Goal: Transaction & Acquisition: Purchase product/service

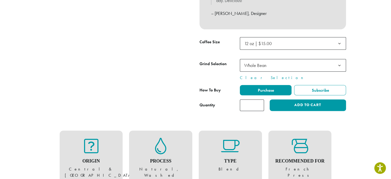
scroll to position [180, 0]
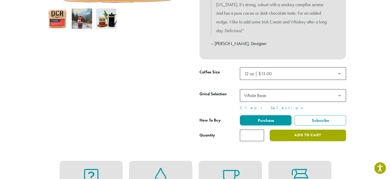
click at [303, 129] on button "Add to cart" at bounding box center [308, 135] width 76 height 12
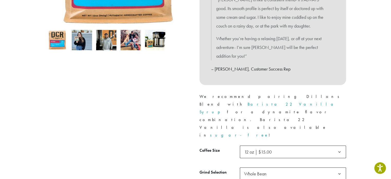
scroll to position [180, 0]
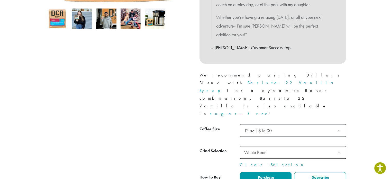
click at [271, 146] on span "Whole Bean" at bounding box center [293, 152] width 106 height 13
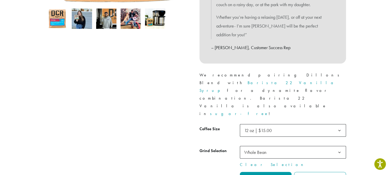
drag, startPoint x: 196, startPoint y: 121, endPoint x: 291, endPoint y: 144, distance: 97.1
click at [197, 121] on div "Medium Roast Dillons ( 26 customer reviews) $ 15.00 – $ 95.00 Price range: $15.…" at bounding box center [273, 40] width 154 height 324
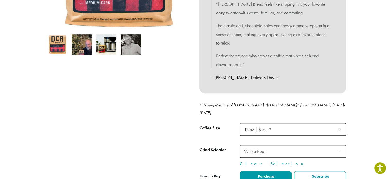
scroll to position [231, 0]
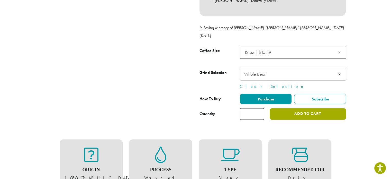
click at [299, 111] on button "Add to cart" at bounding box center [308, 114] width 76 height 12
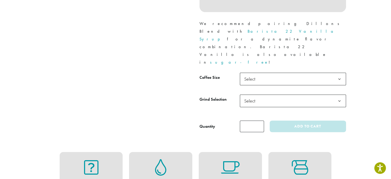
click at [233, 72] on th "Coffee Size" at bounding box center [219, 78] width 40 height 12
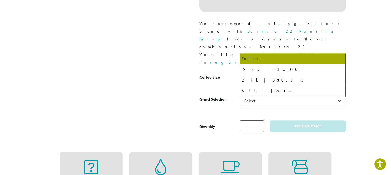
click at [255, 74] on span "Select" at bounding box center [251, 79] width 18 height 10
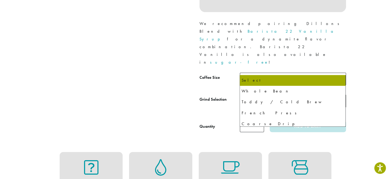
click at [265, 94] on span "Select" at bounding box center [293, 100] width 106 height 13
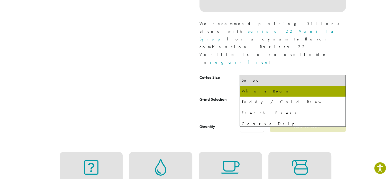
select select "*********"
select select "**********"
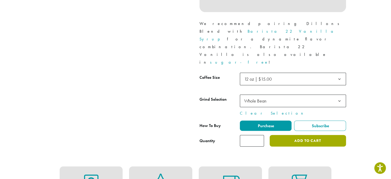
click at [316, 135] on button "Add to cart" at bounding box center [308, 141] width 76 height 12
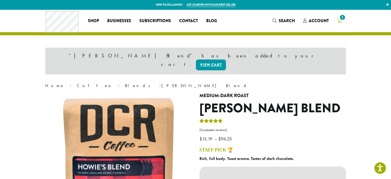
click at [343, 20] on span "2" at bounding box center [342, 17] width 7 height 7
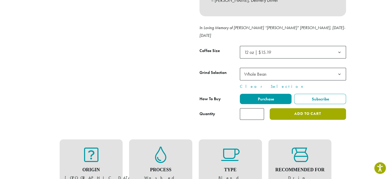
click at [305, 108] on button "Add to cart" at bounding box center [308, 114] width 76 height 12
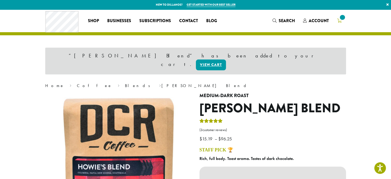
click at [337, 20] on icon at bounding box center [339, 20] width 5 height 4
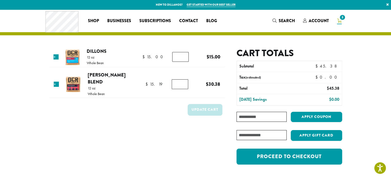
type input "*"
click at [184, 82] on input "*" at bounding box center [180, 84] width 16 height 10
click at [215, 104] on button "Update cart" at bounding box center [205, 110] width 35 height 12
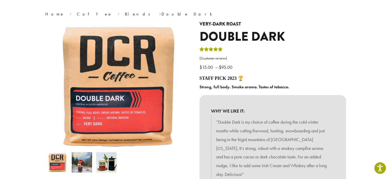
scroll to position [128, 0]
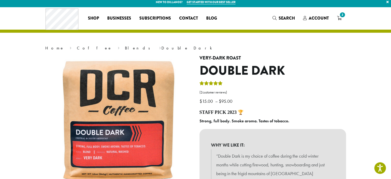
scroll to position [0, 0]
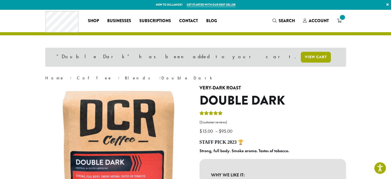
click at [301, 58] on link "View cart" at bounding box center [316, 57] width 30 height 11
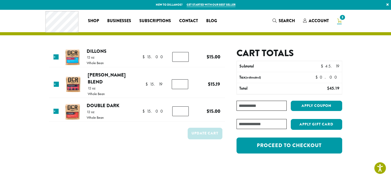
click at [260, 105] on input "Coupon:" at bounding box center [261, 105] width 50 height 10
type input "*****"
click at [304, 106] on button "Apply coupon" at bounding box center [316, 105] width 51 height 11
